Goal: Transaction & Acquisition: Book appointment/travel/reservation

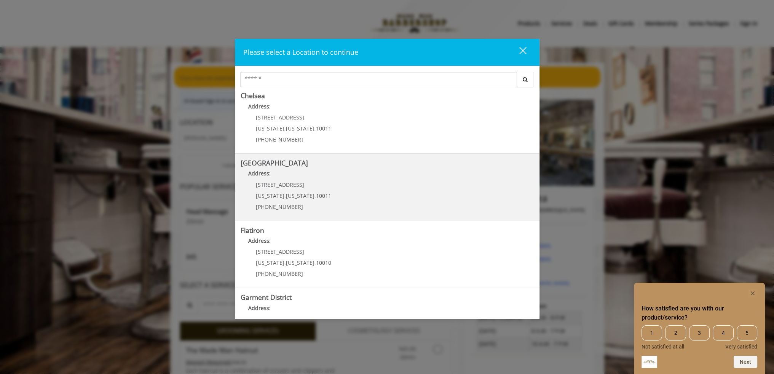
scroll to position [111, 0]
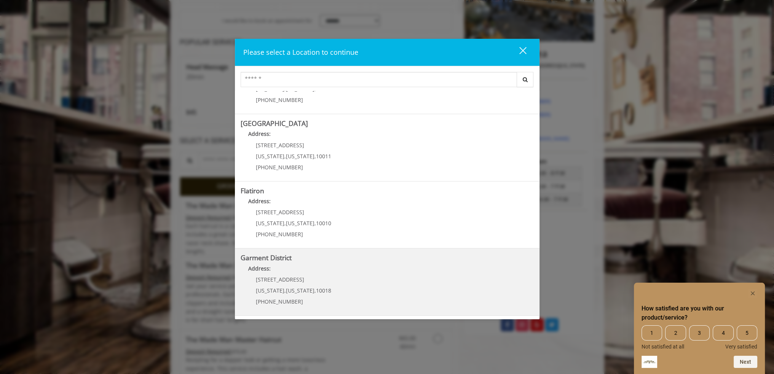
click at [315, 273] on District "Address:" at bounding box center [387, 271] width 293 height 12
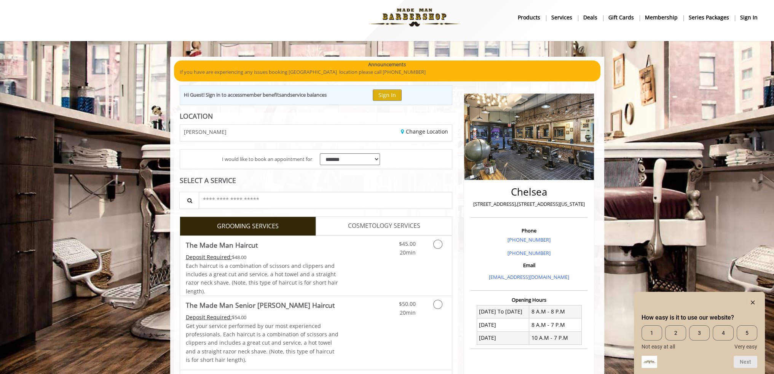
scroll to position [6, 0]
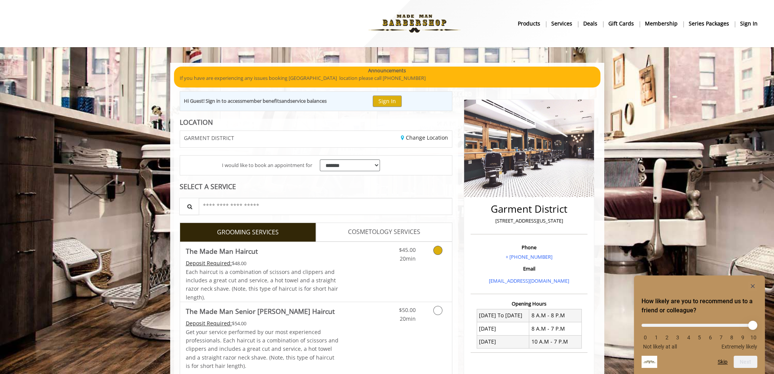
click at [409, 258] on span "20min" at bounding box center [408, 258] width 16 height 7
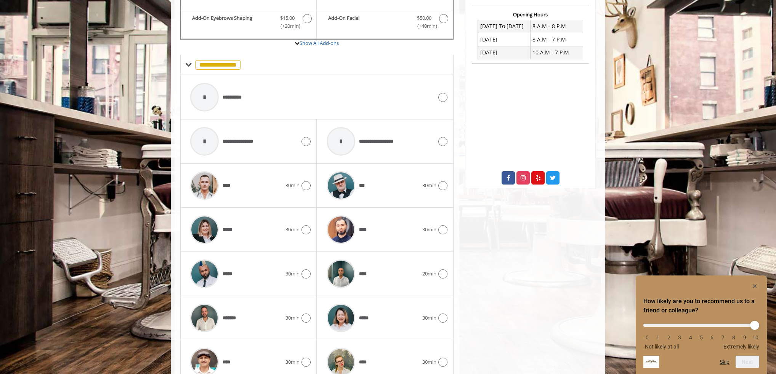
scroll to position [325, 0]
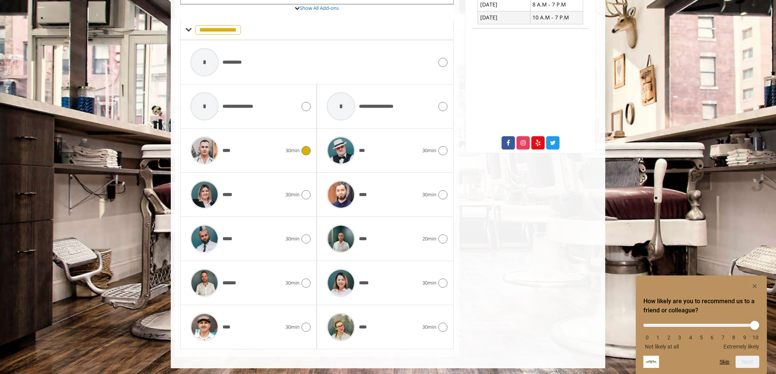
click at [307, 149] on icon at bounding box center [305, 150] width 9 height 9
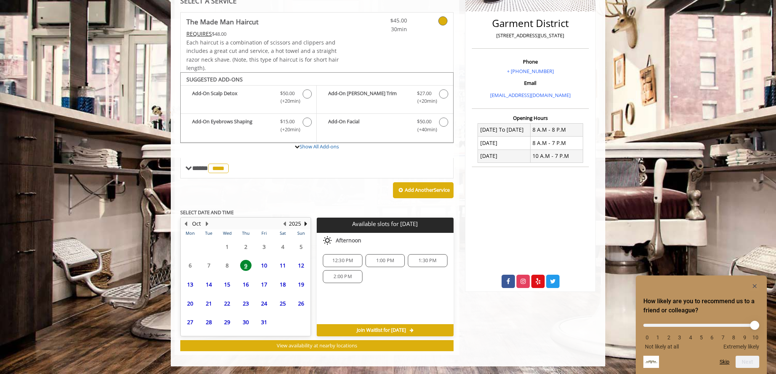
scroll to position [184, 0]
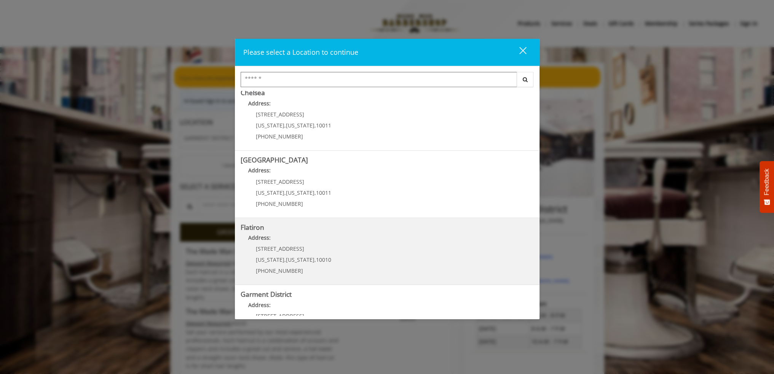
scroll to position [111, 0]
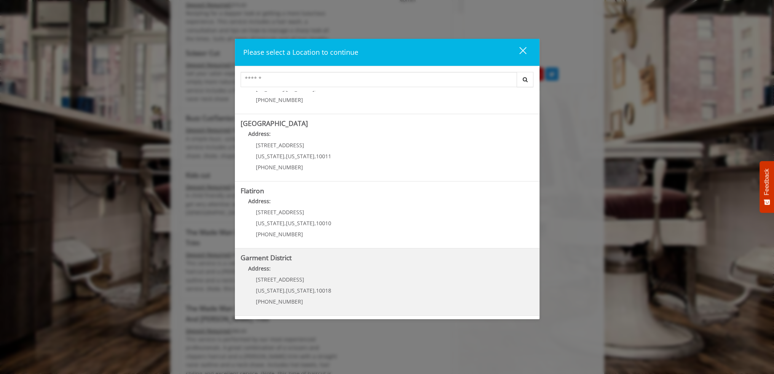
click at [362, 277] on District "Garment District Address: [STREET_ADDRESS][US_STATE][US_STATE] (212) 997-4247" at bounding box center [387, 282] width 293 height 56
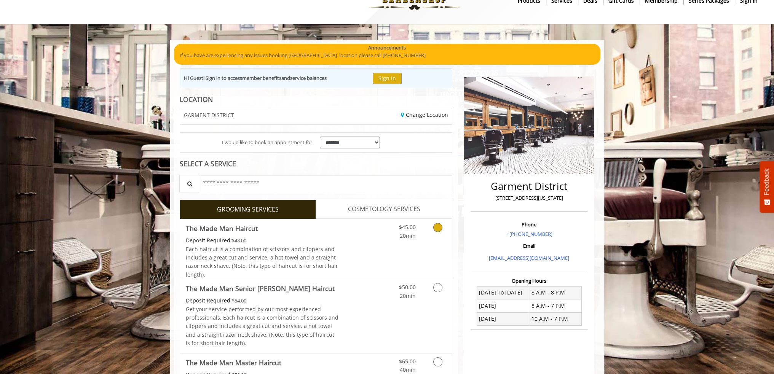
scroll to position [23, 0]
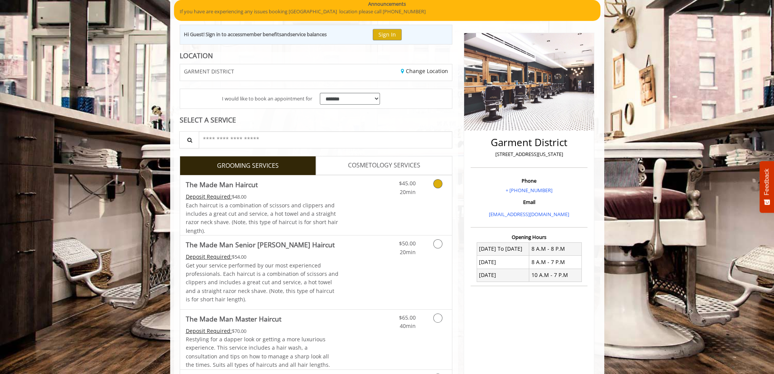
click at [346, 210] on link "Discounted Price" at bounding box center [361, 206] width 45 height 60
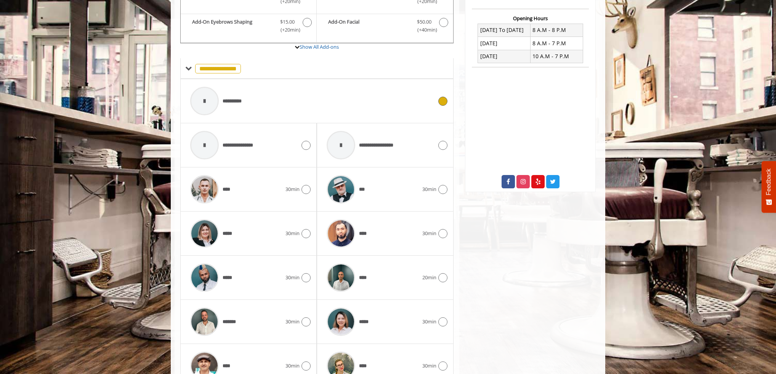
scroll to position [325, 0]
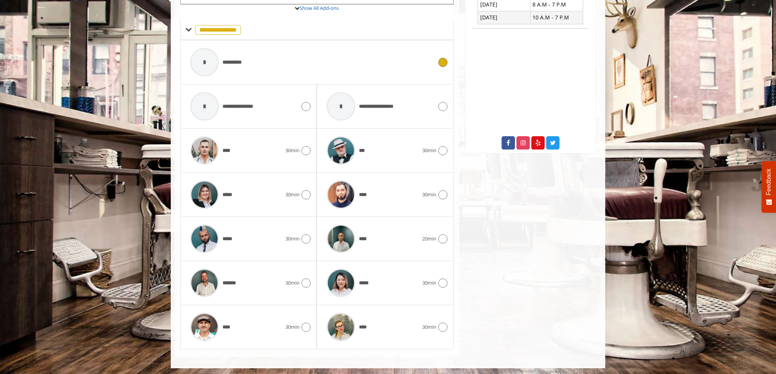
click at [209, 63] on div at bounding box center [204, 62] width 29 height 29
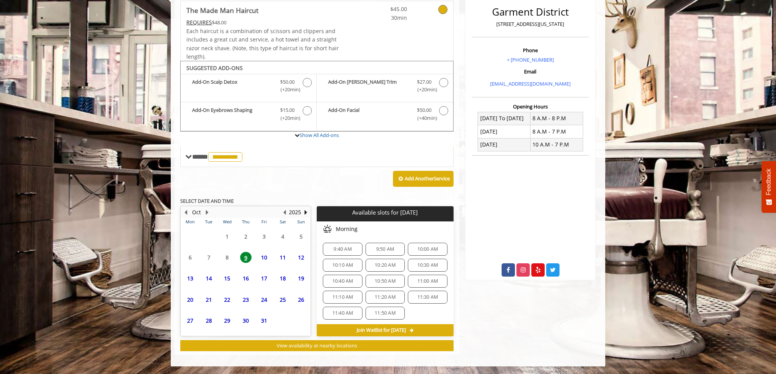
scroll to position [195, 0]
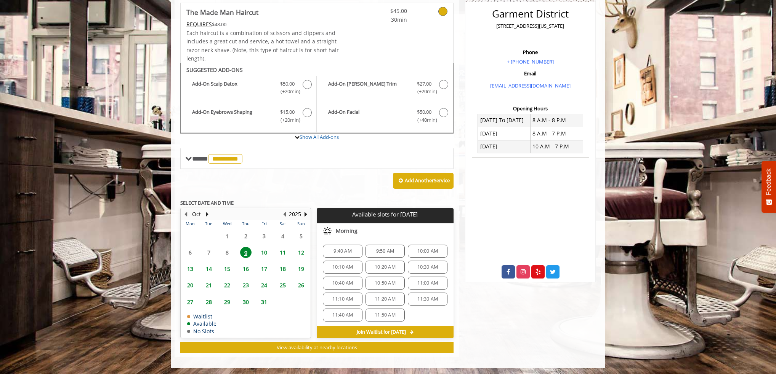
click at [347, 252] on span "9:40 AM" at bounding box center [342, 251] width 18 height 6
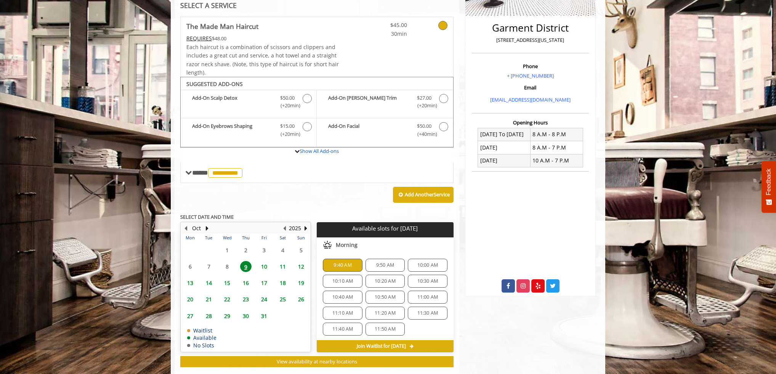
scroll to position [181, 0]
click at [432, 267] on span "10:00 AM" at bounding box center [427, 266] width 21 height 6
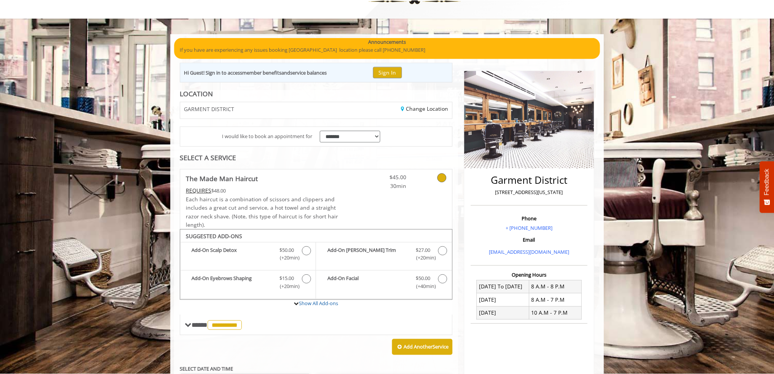
scroll to position [29, 0]
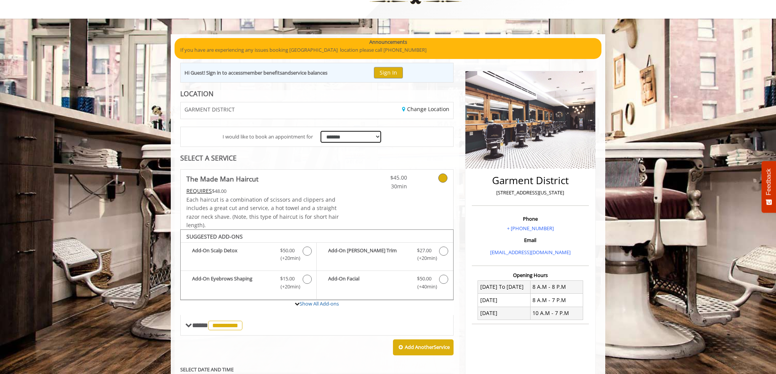
click at [339, 139] on select "**********" at bounding box center [350, 137] width 61 height 12
click at [268, 139] on span "I would like to book an appointment for" at bounding box center [267, 137] width 90 height 8
click at [441, 177] on icon at bounding box center [442, 178] width 9 height 9
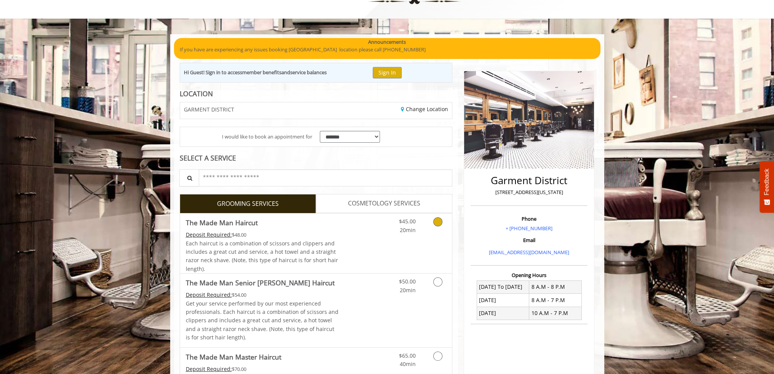
click at [445, 221] on link "Grooming services" at bounding box center [436, 224] width 19 height 21
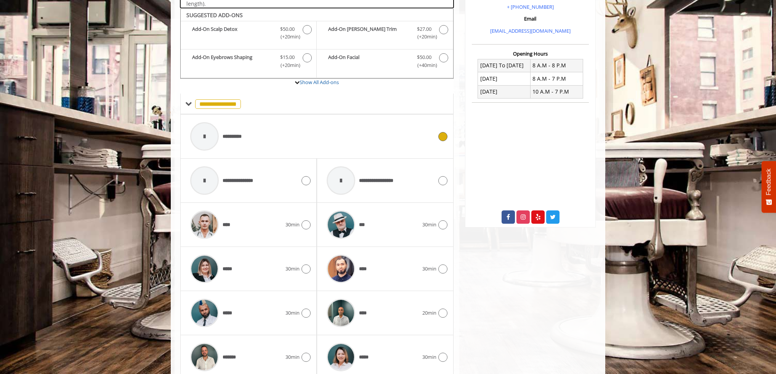
scroll to position [257, 0]
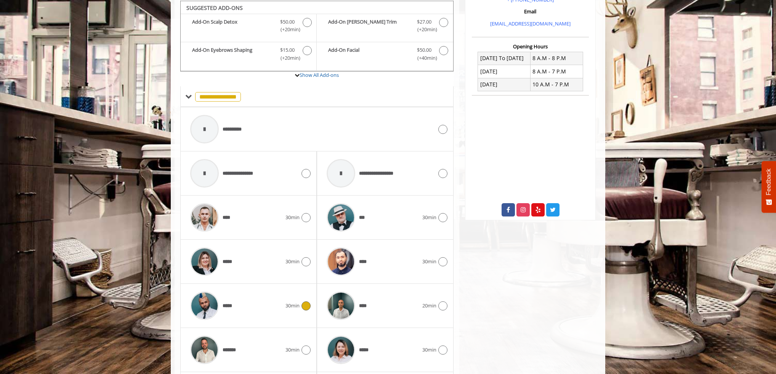
click at [287, 313] on div "***** 30min" at bounding box center [248, 306] width 124 height 36
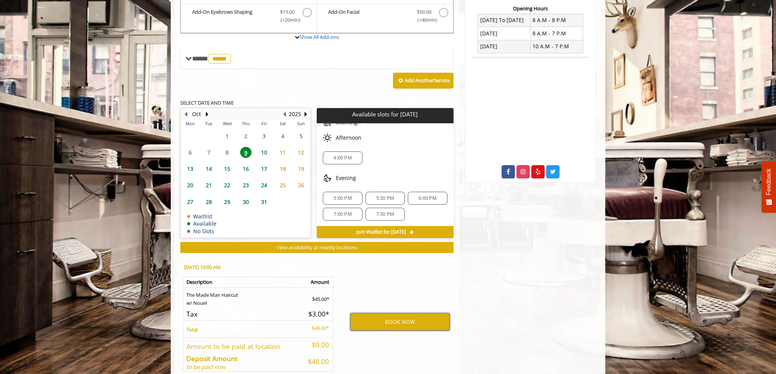
scroll to position [333, 0]
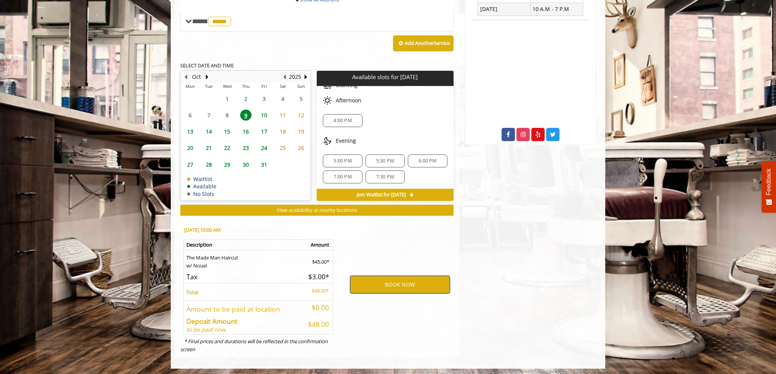
click at [398, 285] on button "BOOK NOW" at bounding box center [399, 285] width 99 height 18
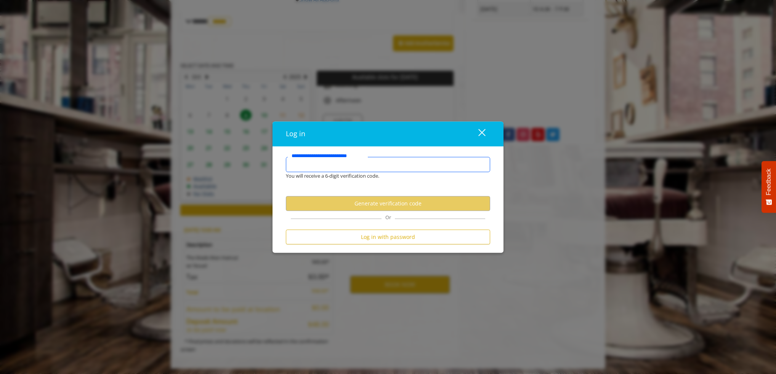
click at [347, 163] on input "**********" at bounding box center [388, 164] width 204 height 15
click at [349, 162] on input "**********" at bounding box center [388, 164] width 204 height 15
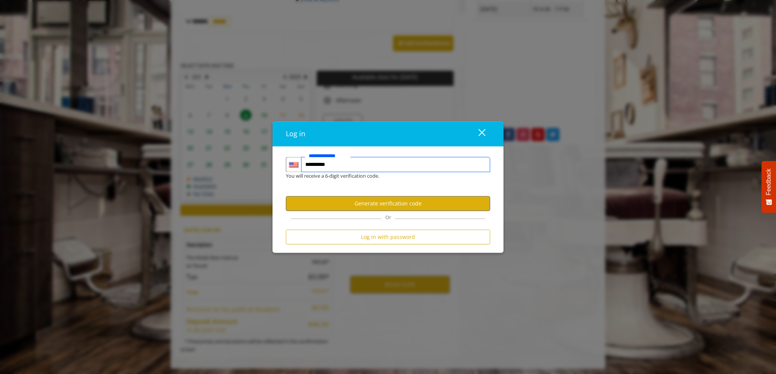
type input "**********"
click at [399, 201] on button "Generate verification code" at bounding box center [388, 204] width 204 height 15
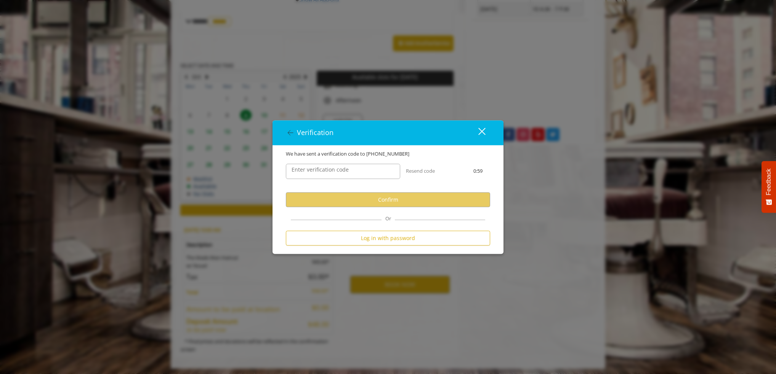
scroll to position [0, 0]
drag, startPoint x: 337, startPoint y: 166, endPoint x: 350, endPoint y: 166, distance: 12.2
click at [346, 166] on label "Enter verification code" at bounding box center [320, 170] width 65 height 8
drag, startPoint x: 339, startPoint y: 178, endPoint x: 322, endPoint y: 167, distance: 20.7
click at [328, 171] on input "Enter verification code" at bounding box center [343, 171] width 114 height 15
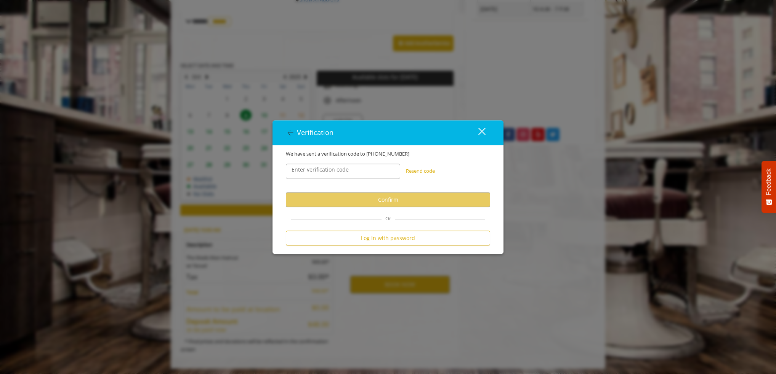
click at [413, 172] on button "Resend code" at bounding box center [420, 172] width 29 height 8
click at [482, 131] on div "close dialog" at bounding box center [481, 131] width 7 height 7
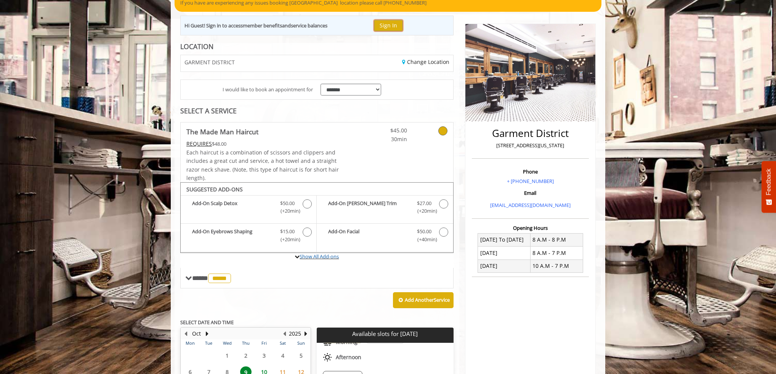
scroll to position [76, 0]
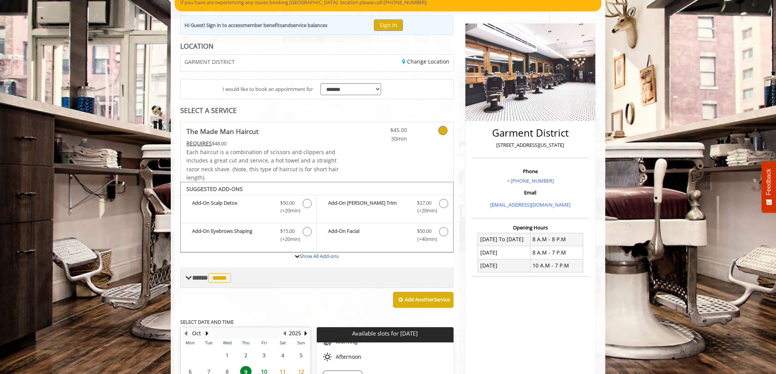
click at [217, 276] on span "*****" at bounding box center [219, 278] width 23 height 10
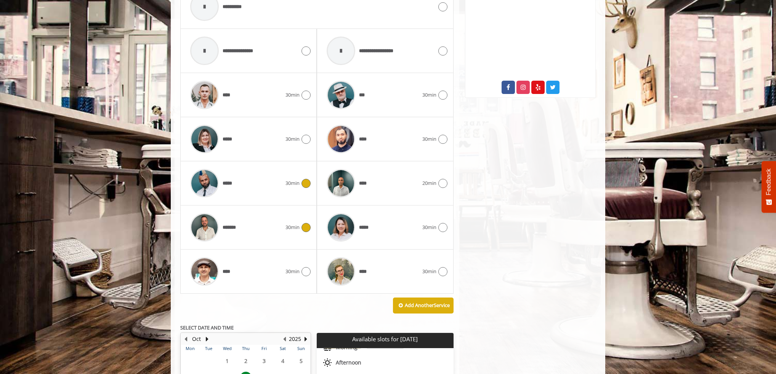
scroll to position [381, 0]
drag, startPoint x: 289, startPoint y: 224, endPoint x: 351, endPoint y: 146, distance: 100.0
click at [289, 225] on span "30min" at bounding box center [292, 227] width 14 height 8
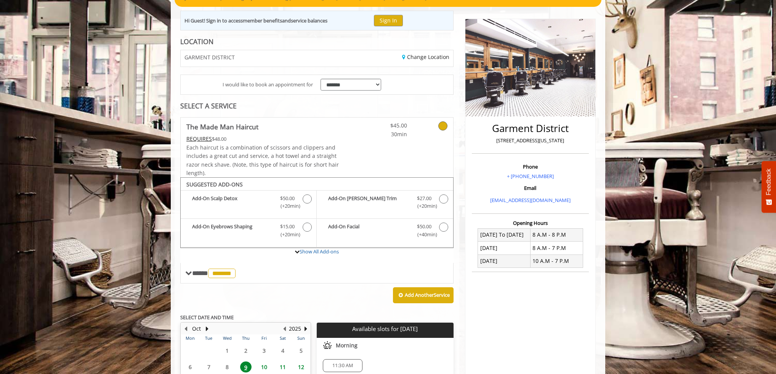
scroll to position [80, 0]
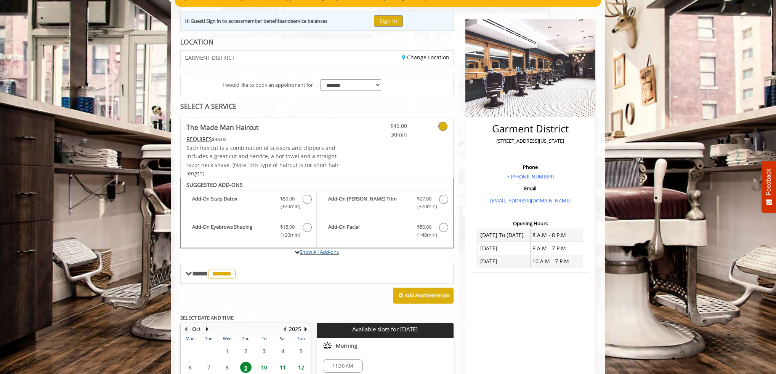
click at [236, 262] on label "Show All Add-ons" at bounding box center [316, 256] width 273 height 15
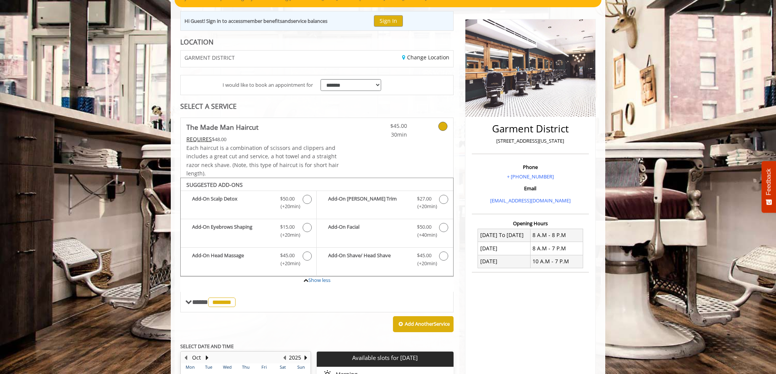
click at [228, 271] on div "Add-On Head Massage Discounted Price $45.00 (+20min )" at bounding box center [249, 262] width 136 height 29
click at [225, 299] on span "*******" at bounding box center [221, 303] width 27 height 10
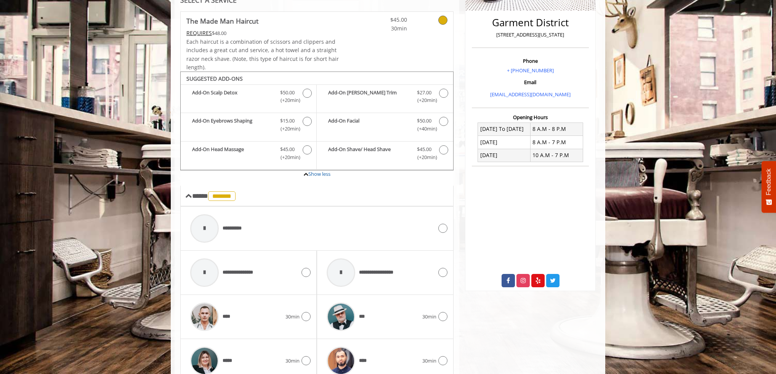
scroll to position [177, 0]
